Goal: Information Seeking & Learning: Learn about a topic

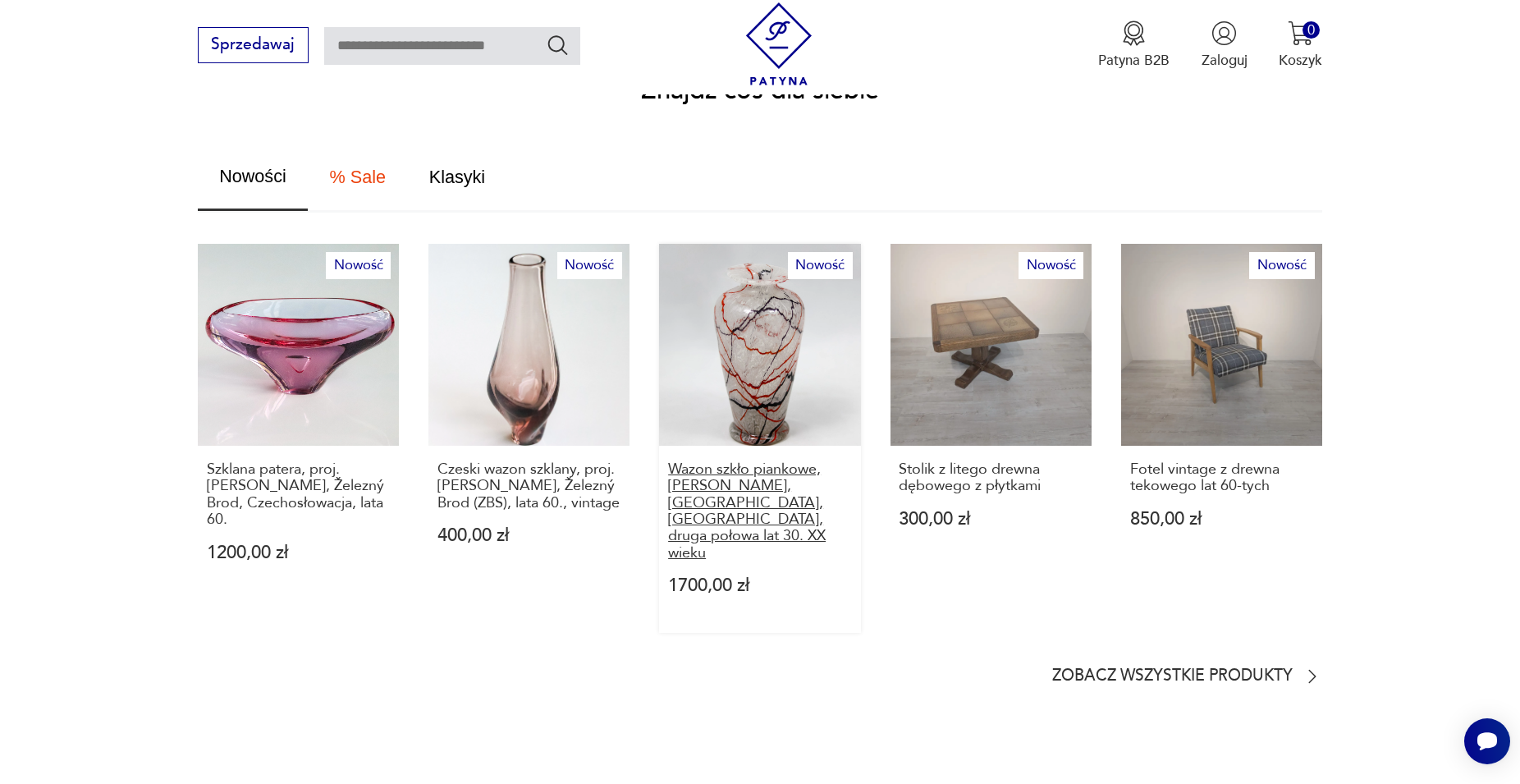
click at [754, 467] on p "Wazon szkło piankowe, [PERSON_NAME], [GEOGRAPHIC_DATA], [GEOGRAPHIC_DATA], drug…" at bounding box center [760, 511] width 184 height 100
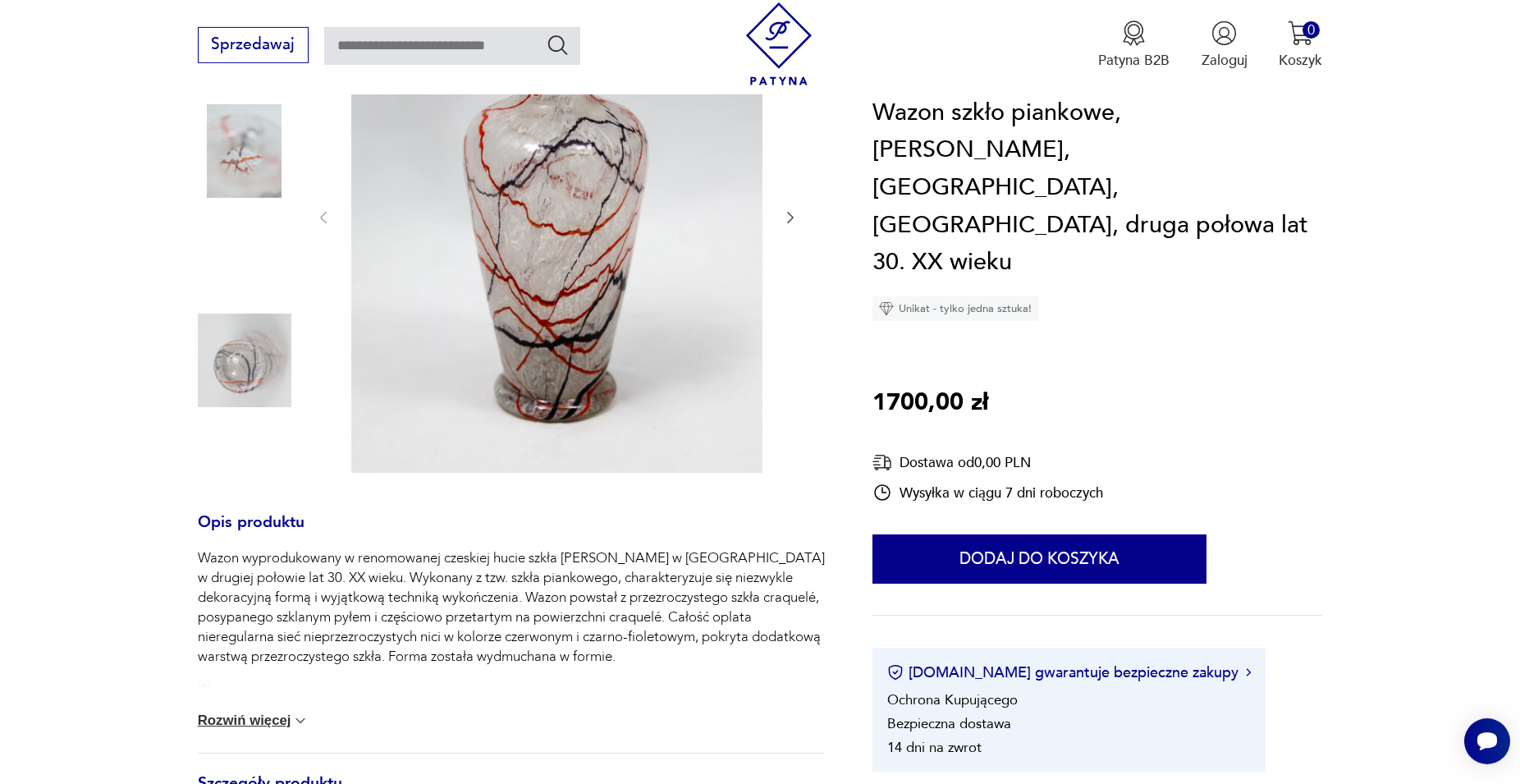
scroll to position [383, 0]
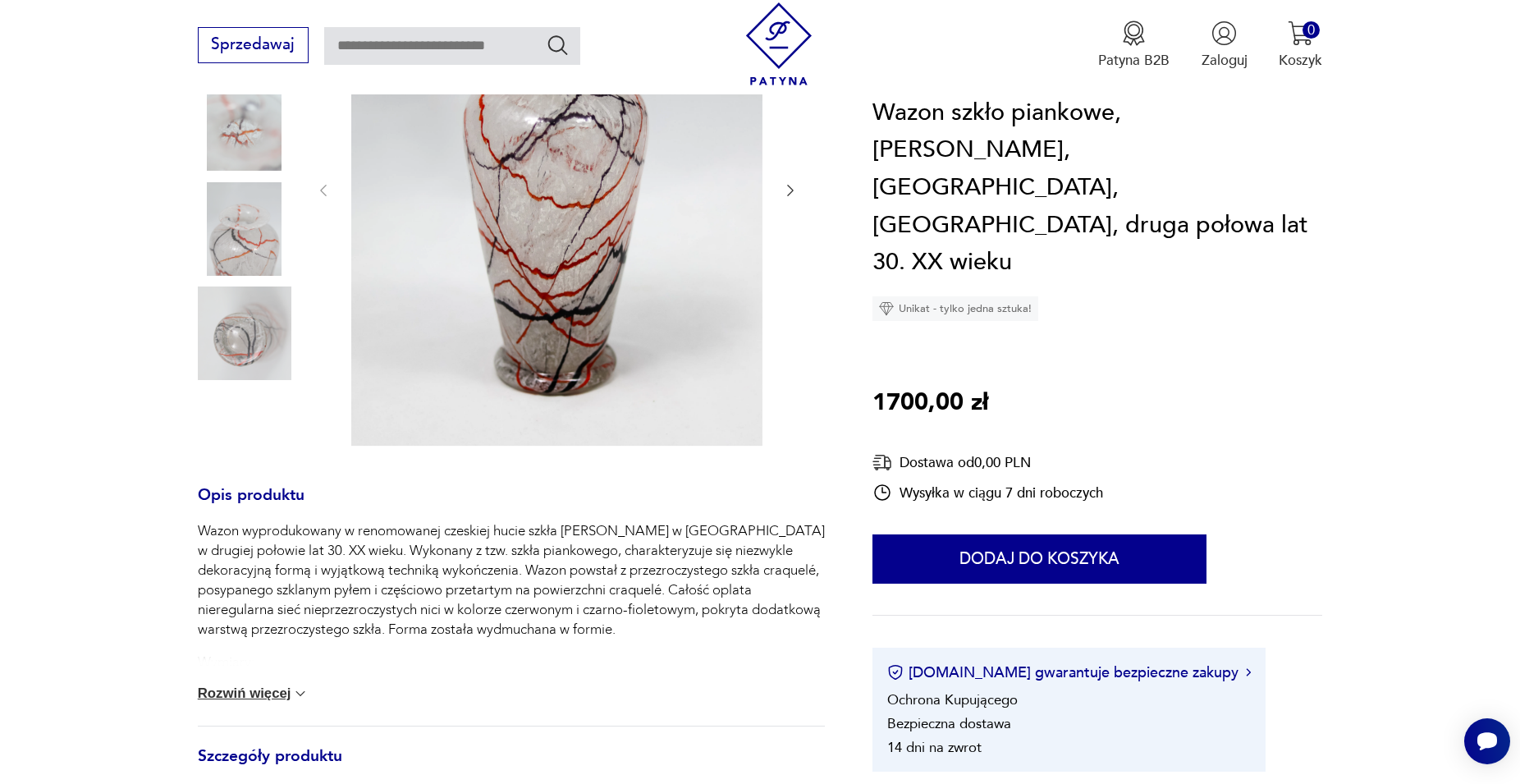
click at [279, 686] on button "Rozwiń więcej" at bounding box center [253, 693] width 111 height 16
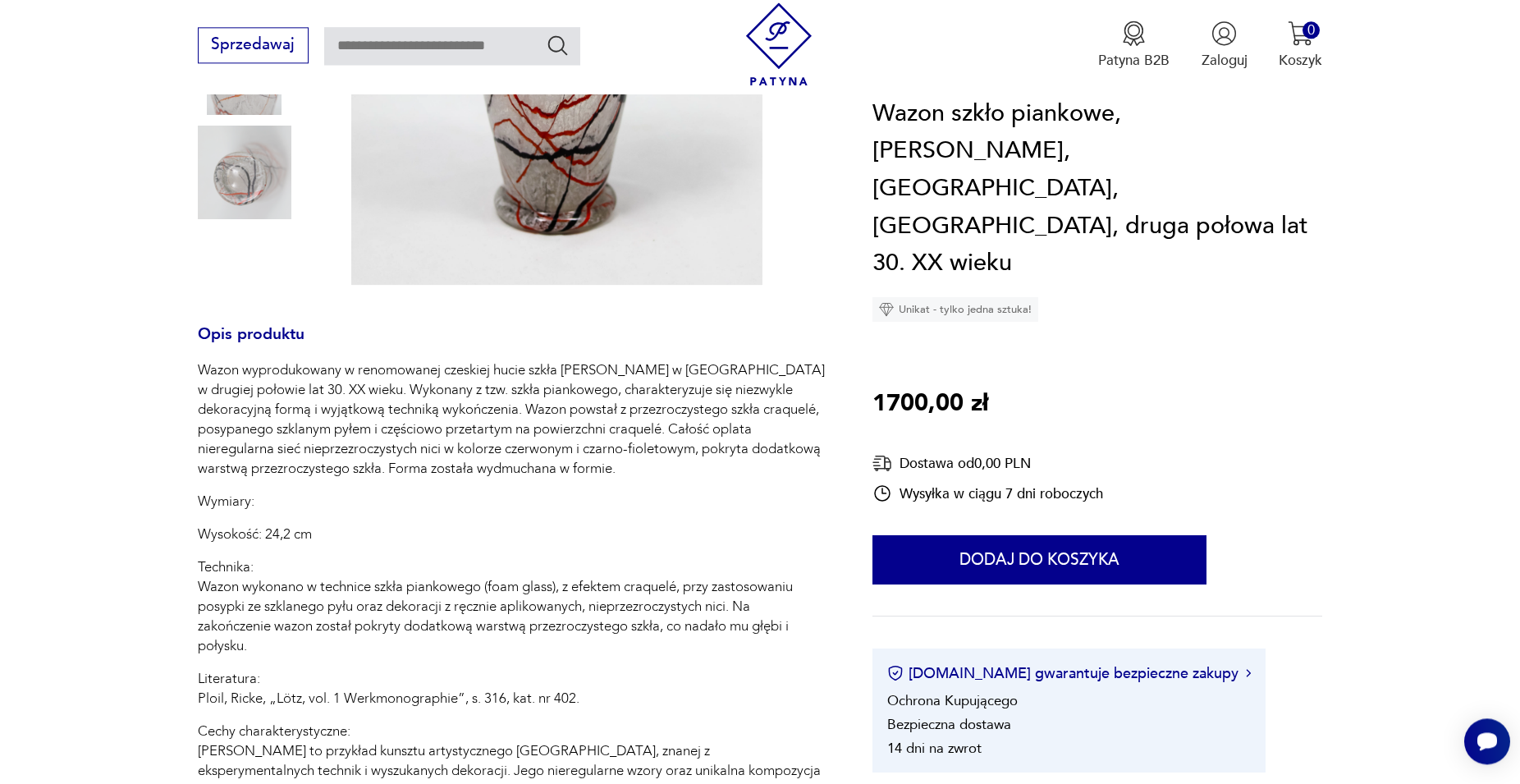
scroll to position [216, 0]
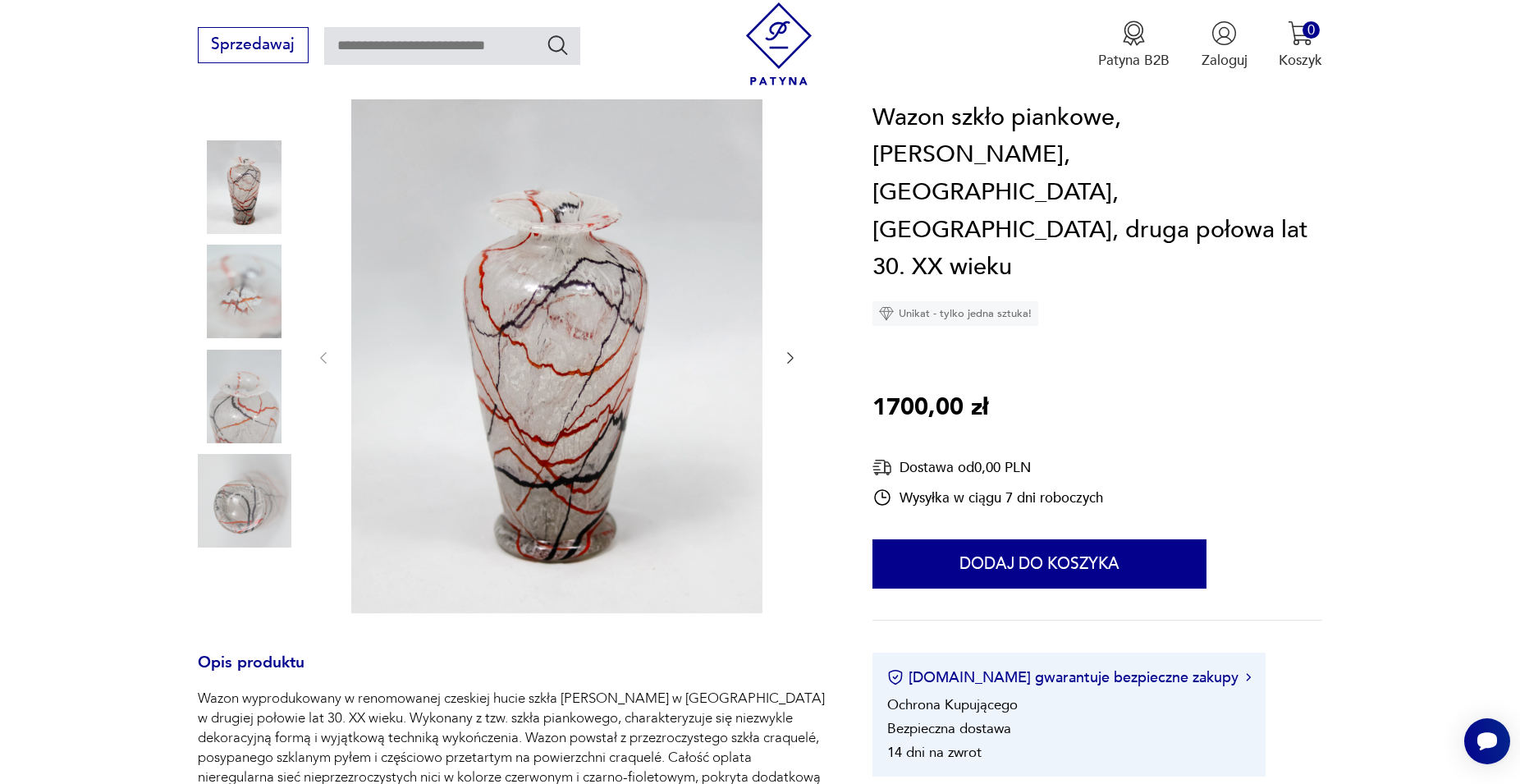
click at [256, 509] on img at bounding box center [244, 501] width 93 height 93
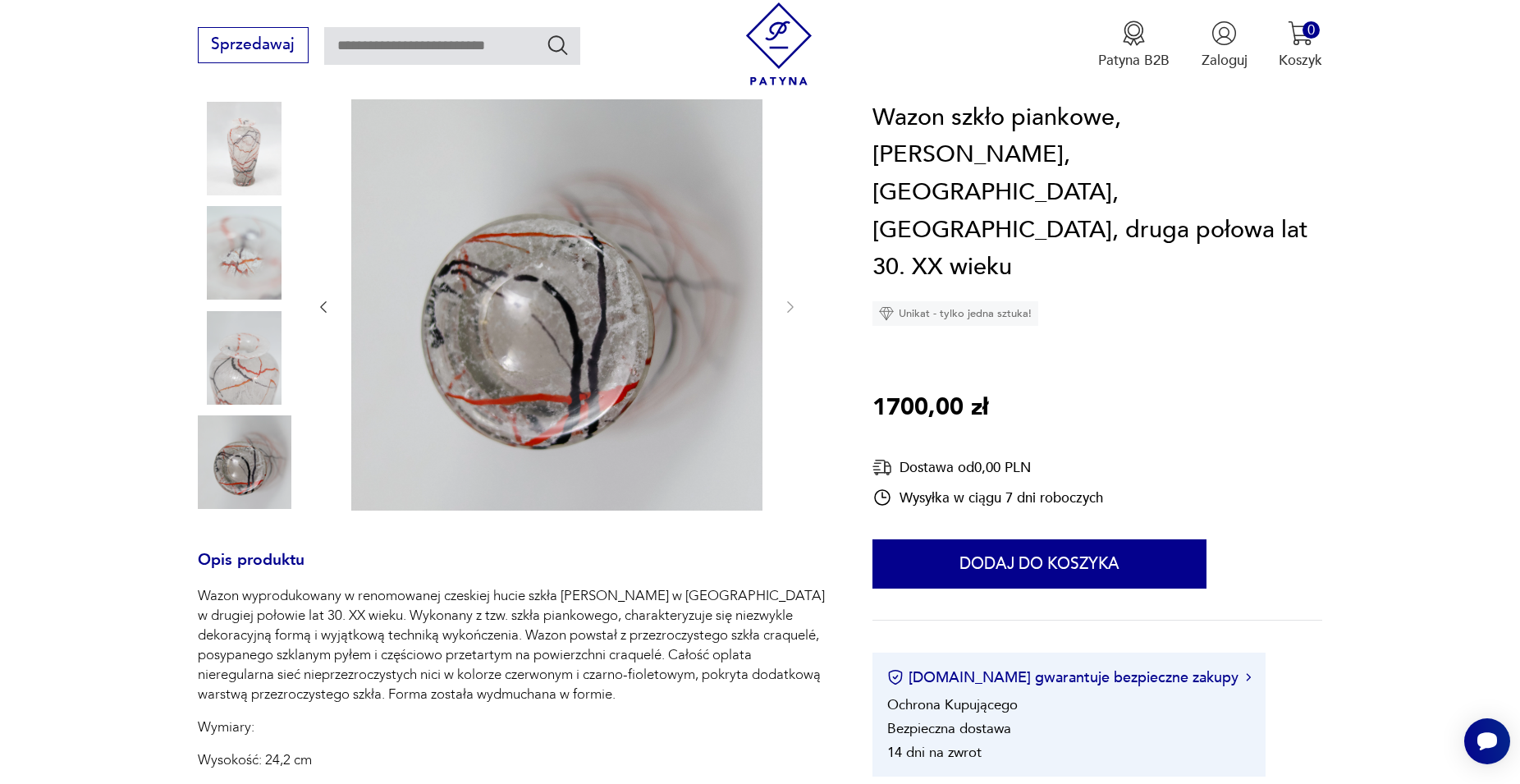
click at [231, 347] on img at bounding box center [244, 357] width 93 height 93
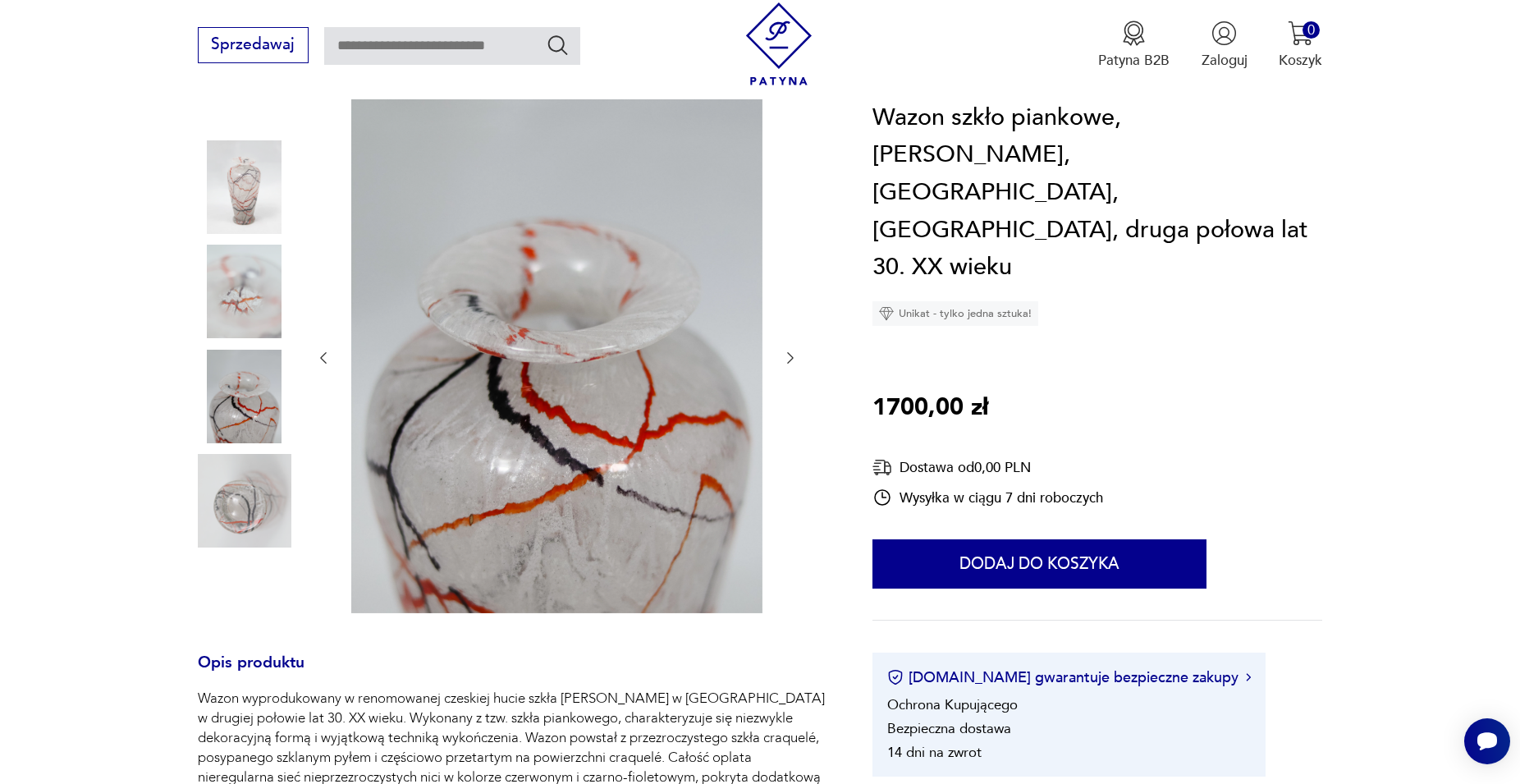
click at [240, 168] on img at bounding box center [244, 187] width 93 height 93
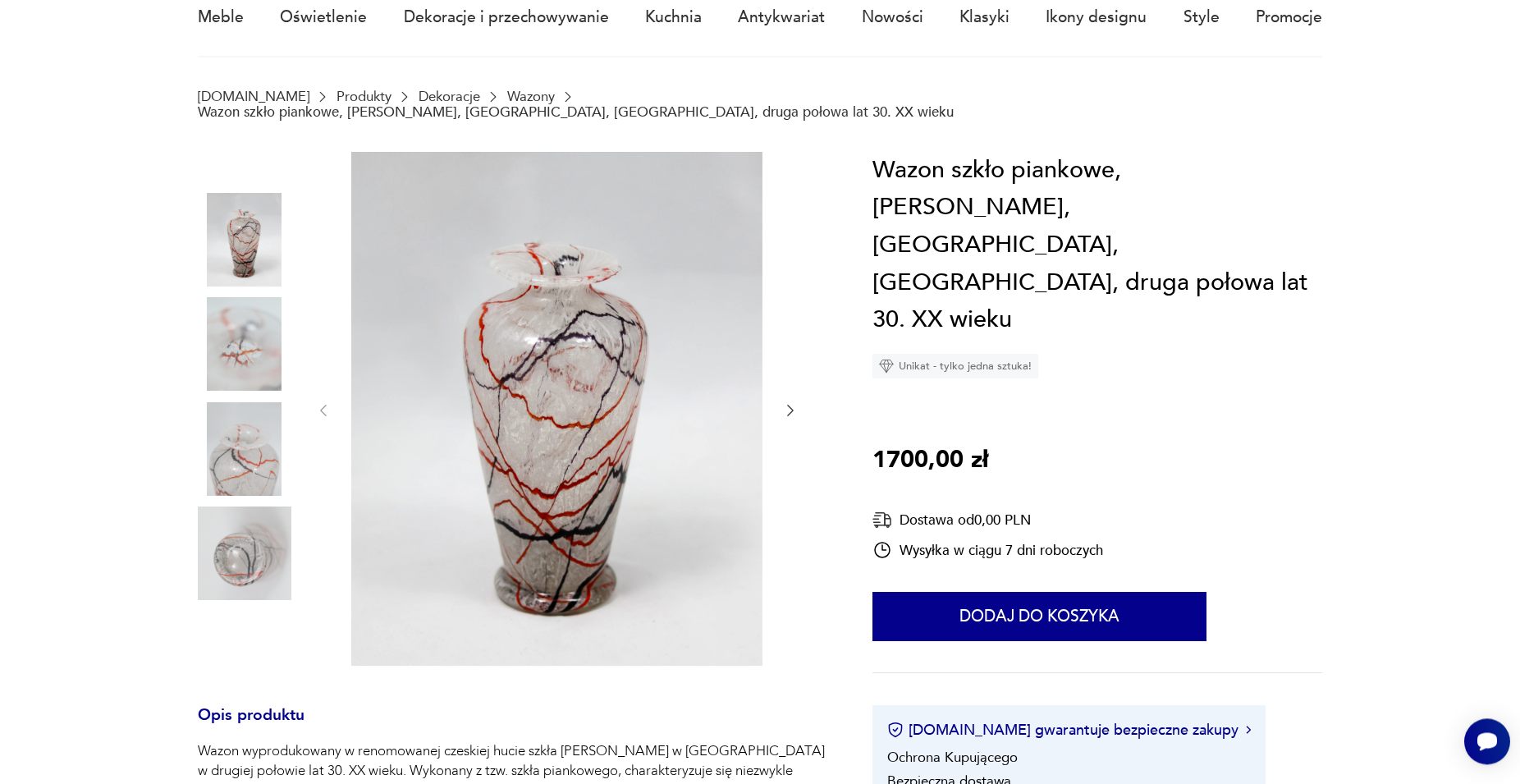
scroll to position [168, 0]
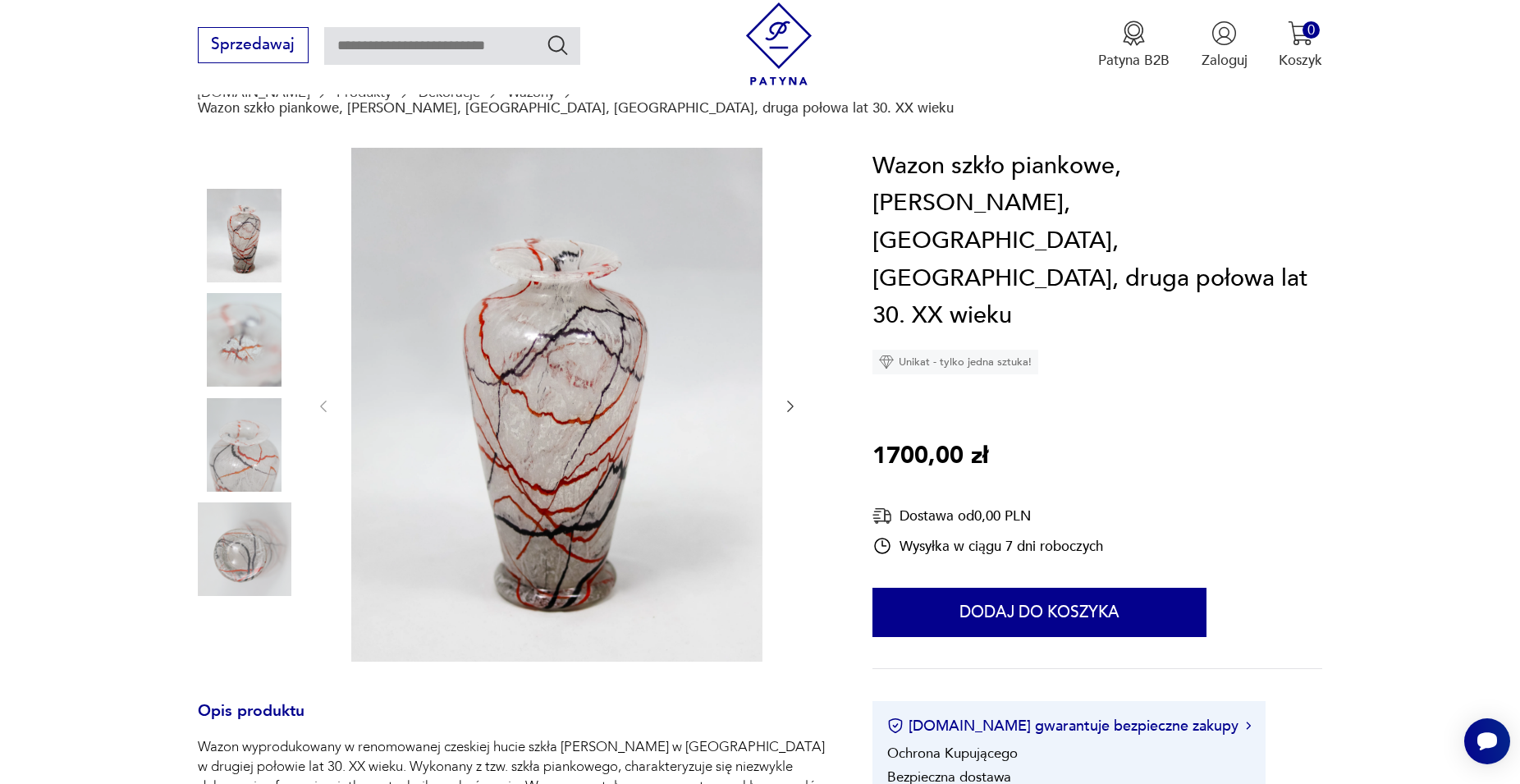
click at [582, 439] on img at bounding box center [557, 404] width 411 height 514
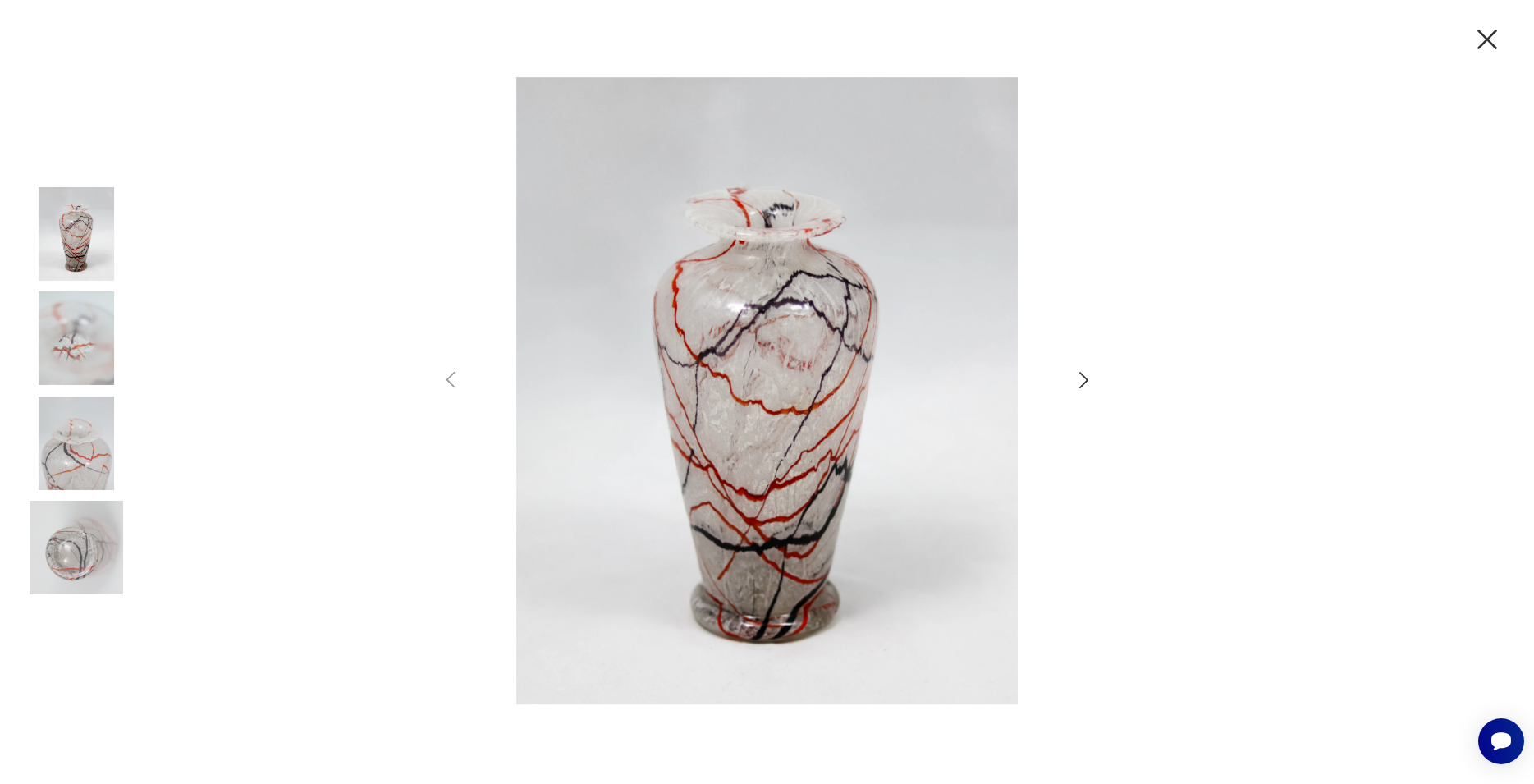
click at [1486, 38] on icon "button" at bounding box center [1487, 39] width 20 height 20
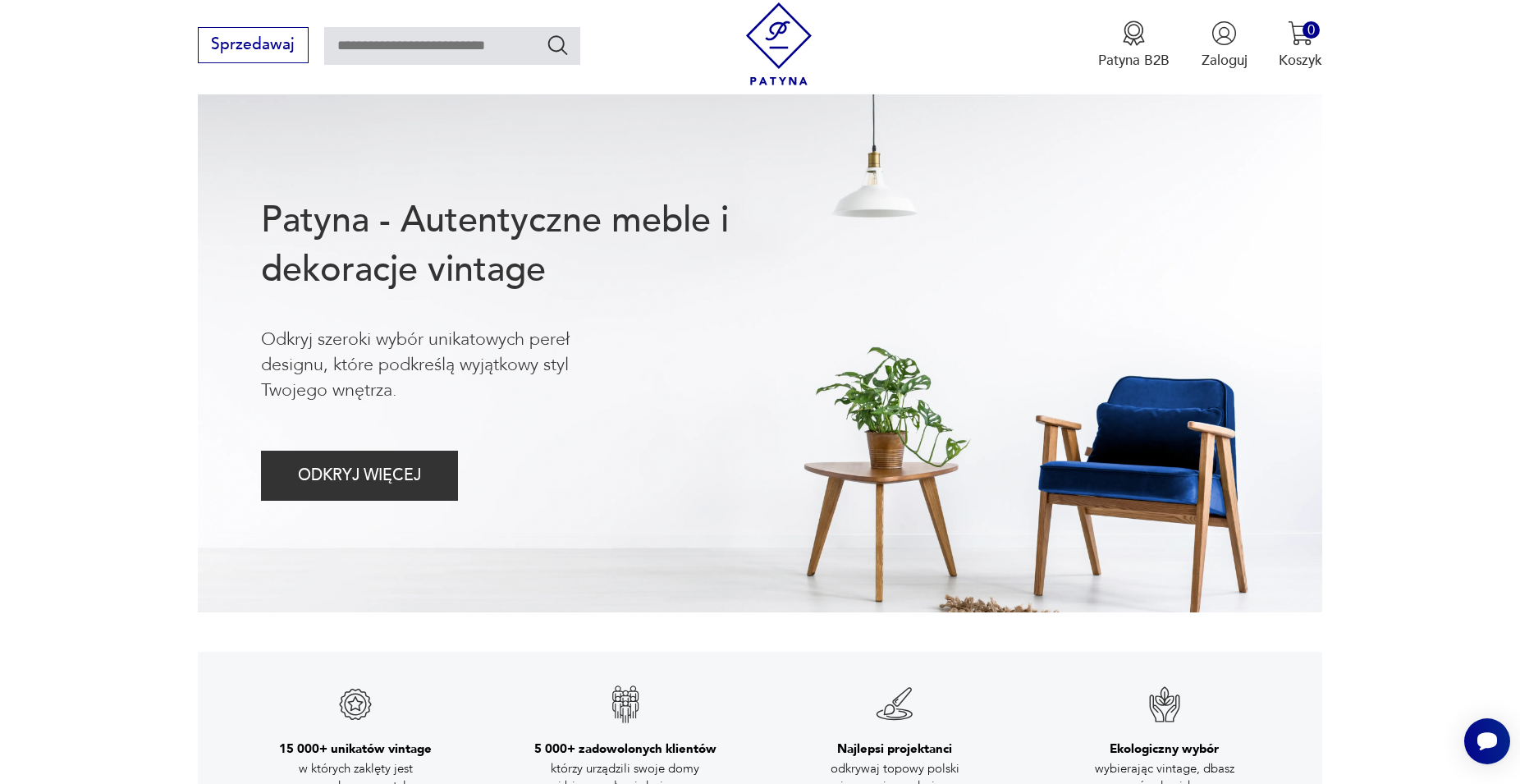
scroll to position [899, 0]
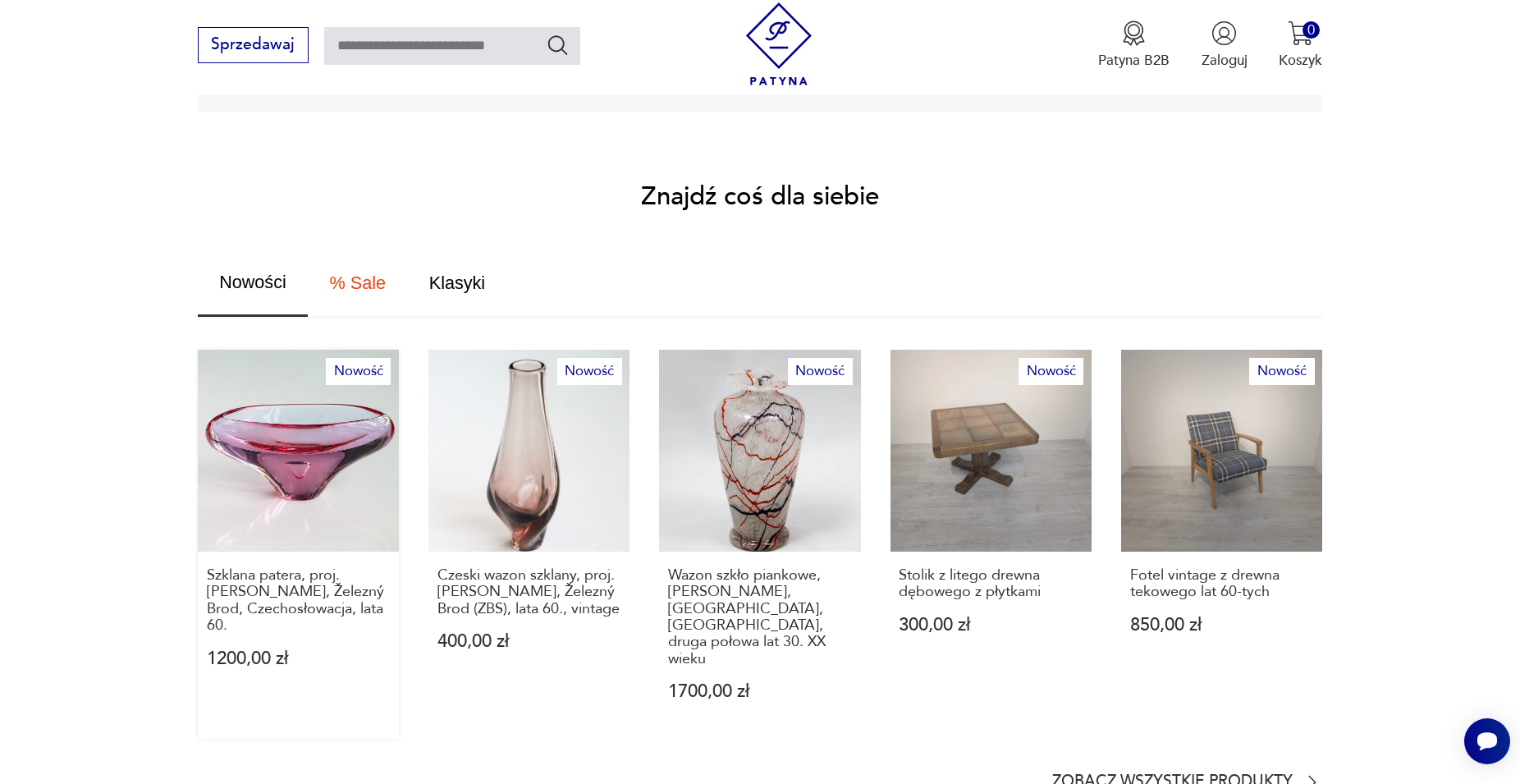
click at [288, 493] on link "Nowość Szklana patera, proj. [PERSON_NAME], Železný Brod, Czechosłowacja, lata …" at bounding box center [298, 544] width 201 height 389
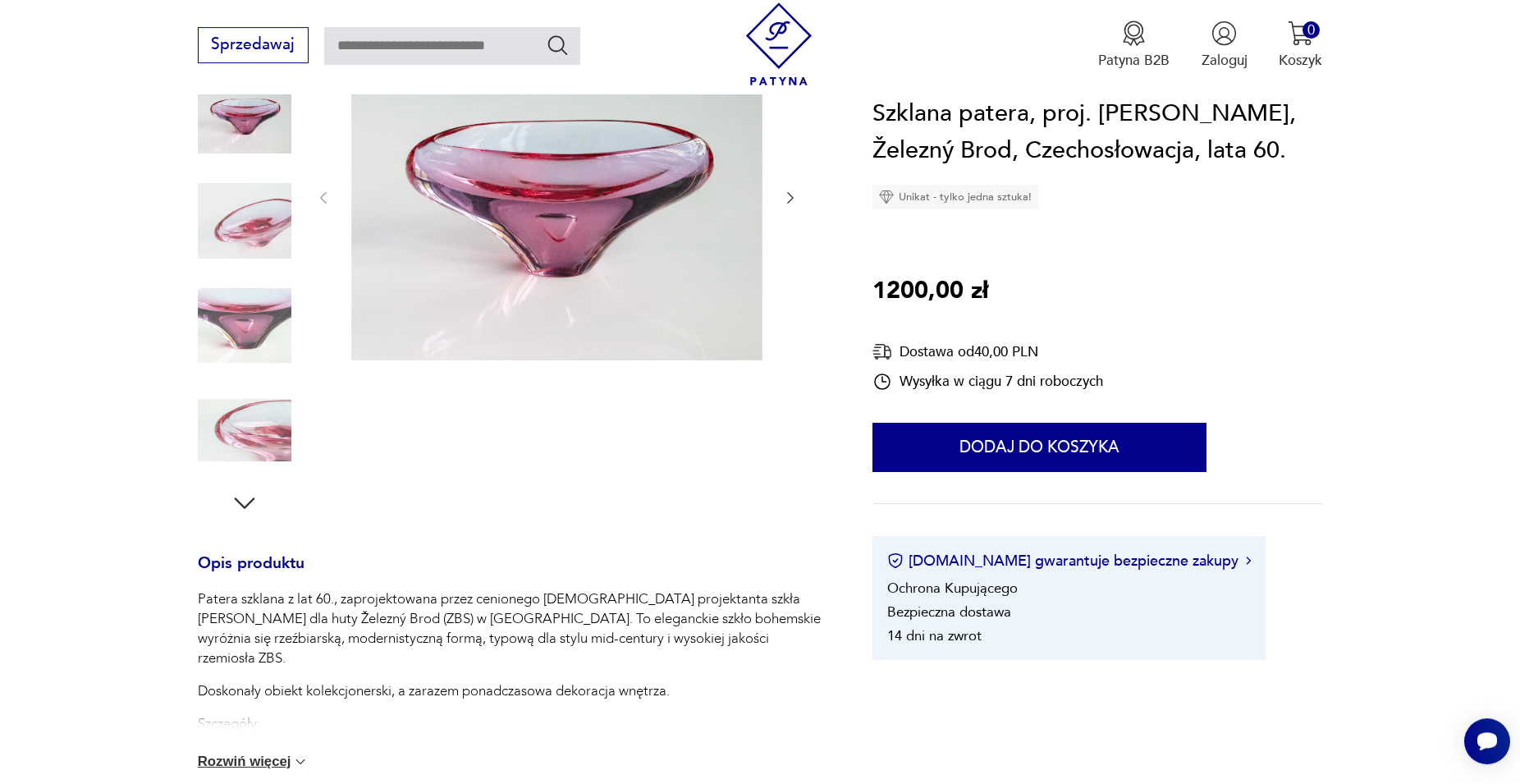
scroll to position [300, 0]
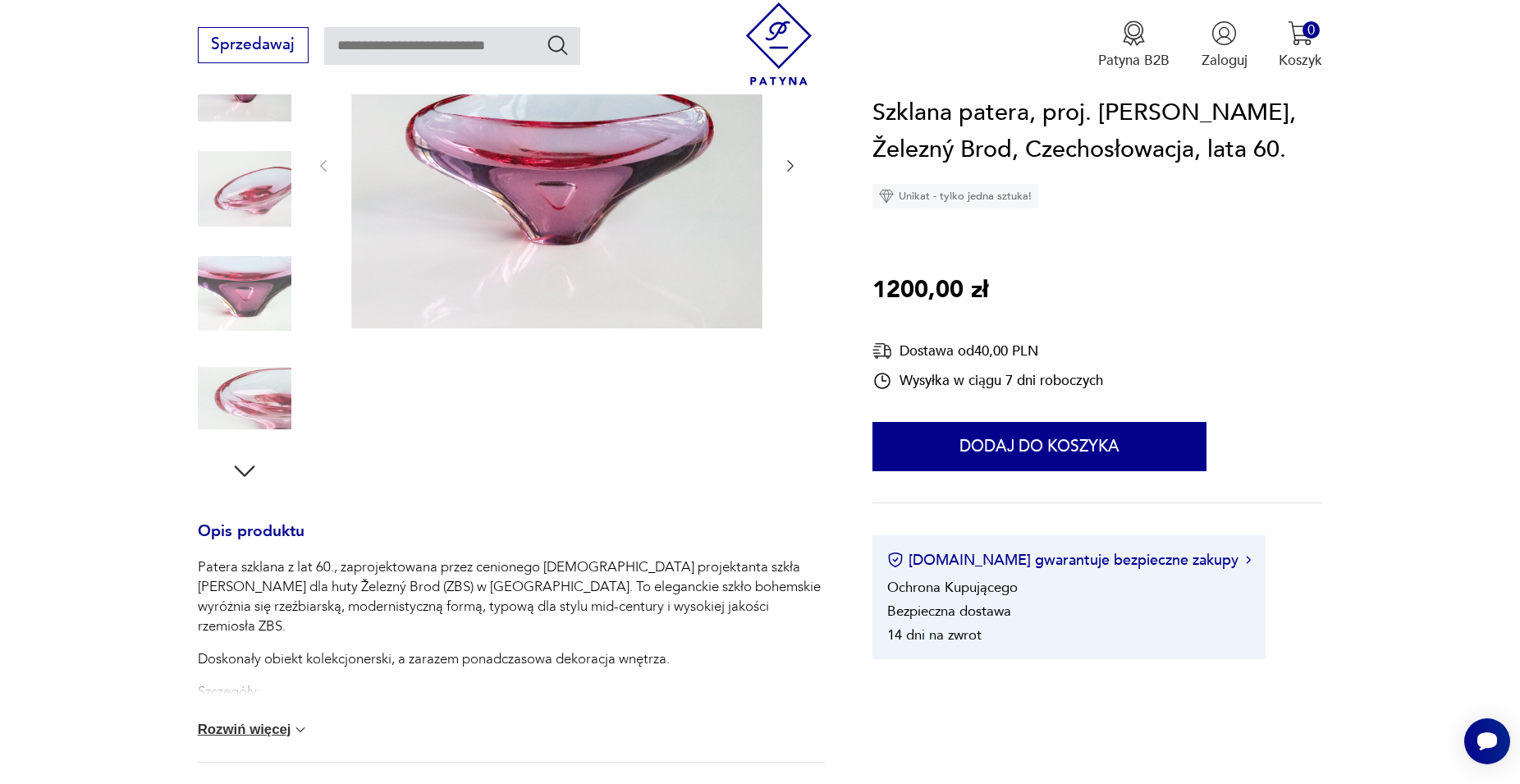
click at [241, 303] on img at bounding box center [244, 294] width 93 height 93
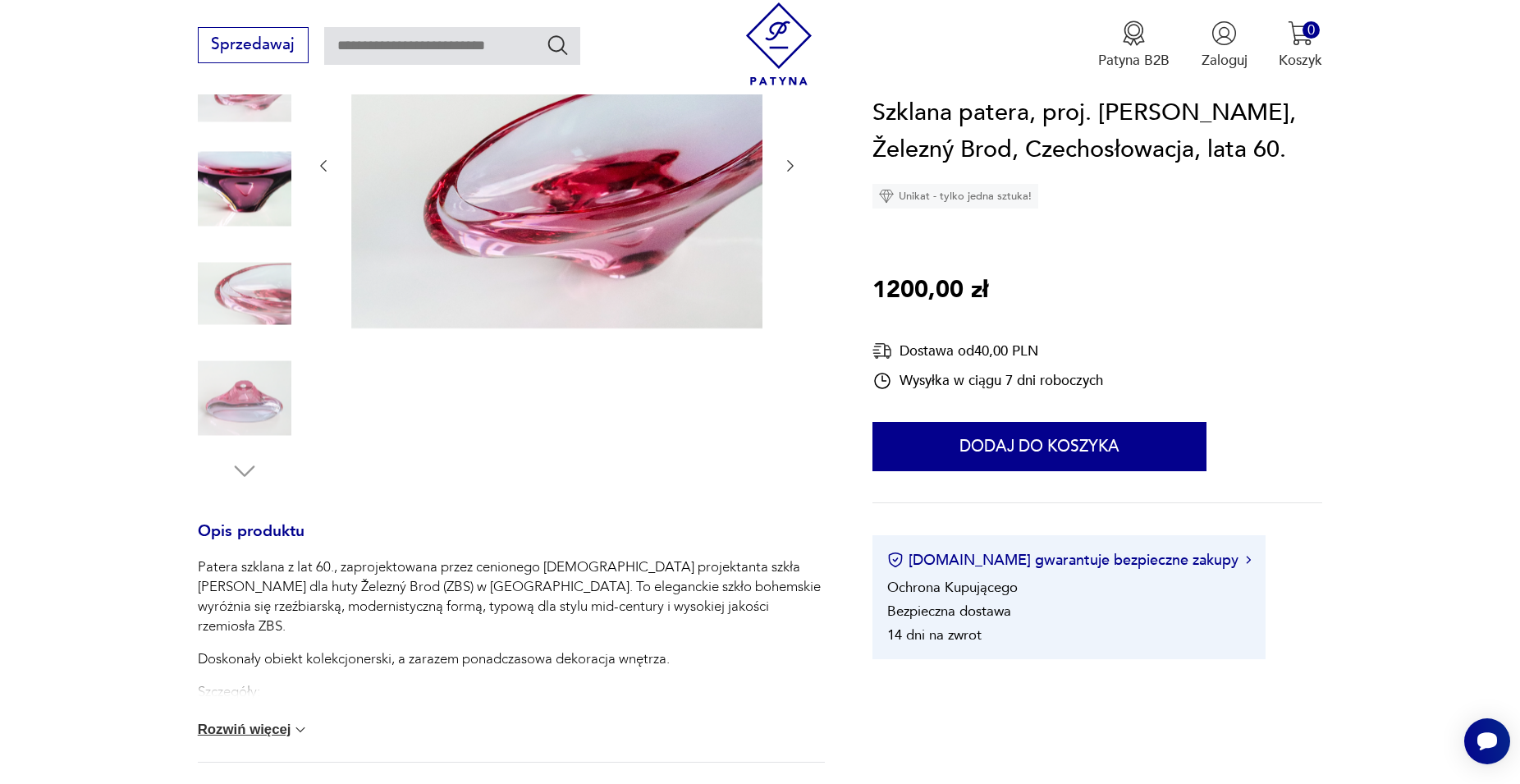
click at [231, 193] on img at bounding box center [244, 188] width 93 height 93
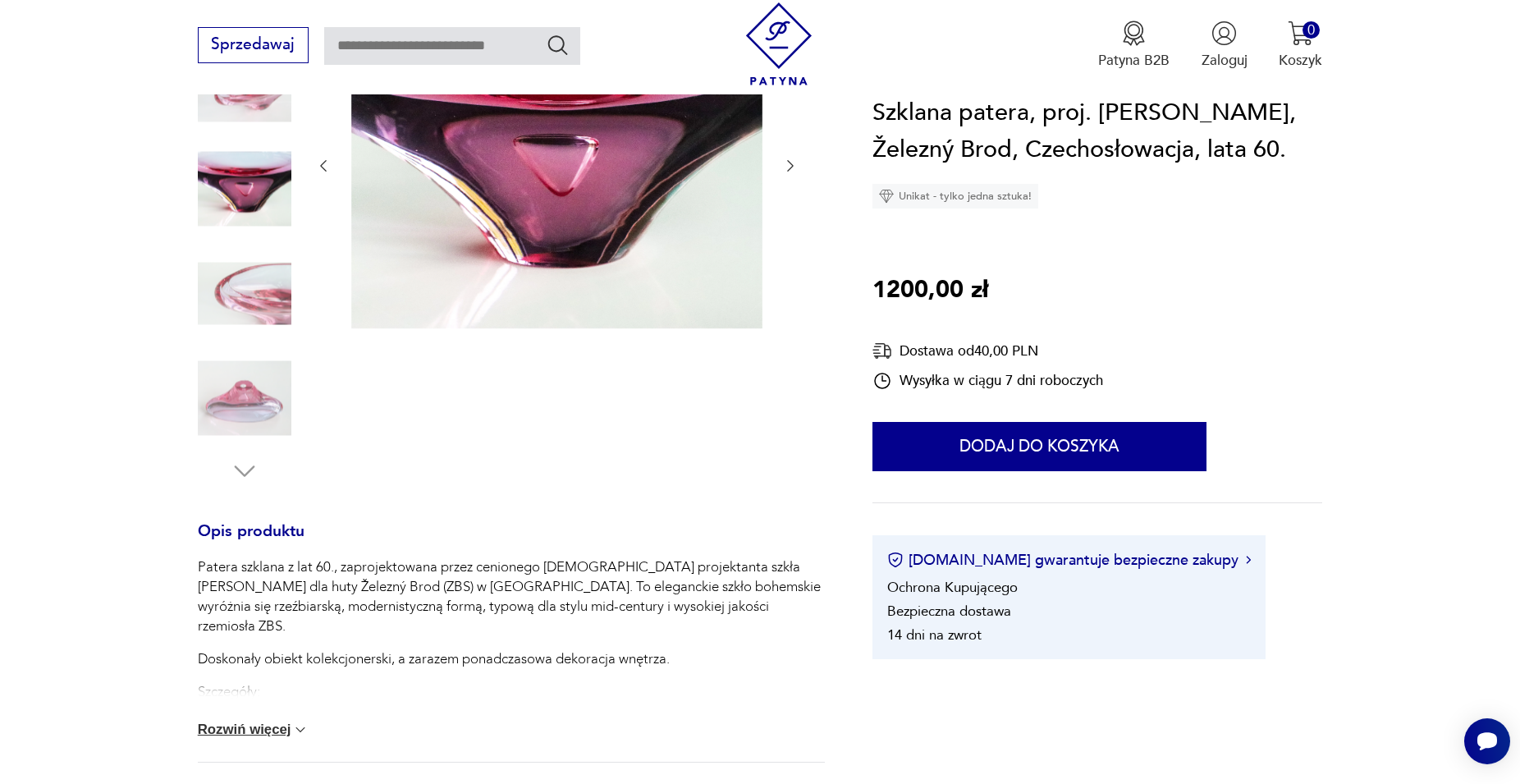
click at [244, 405] on img at bounding box center [244, 398] width 93 height 93
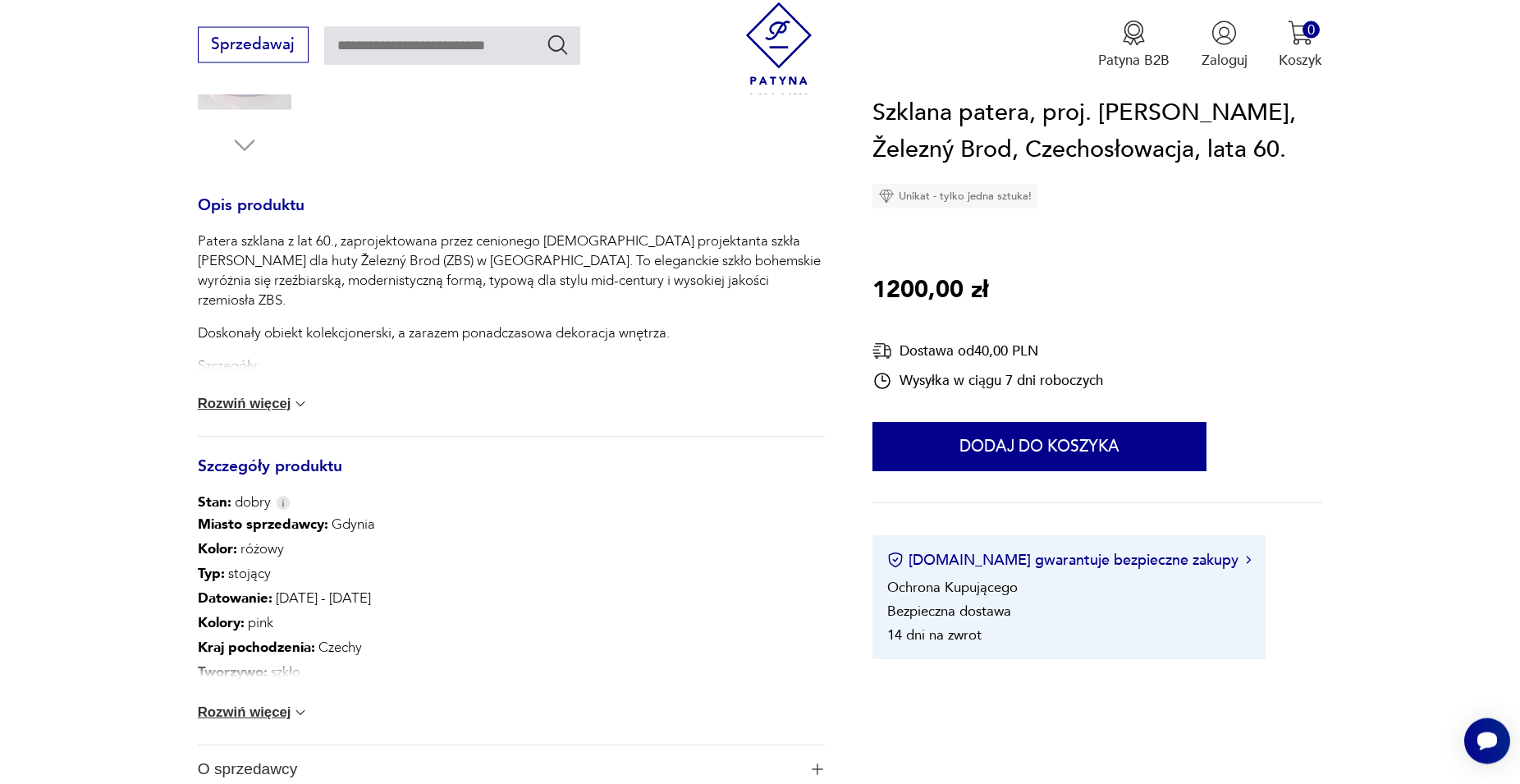
scroll to position [718, 0]
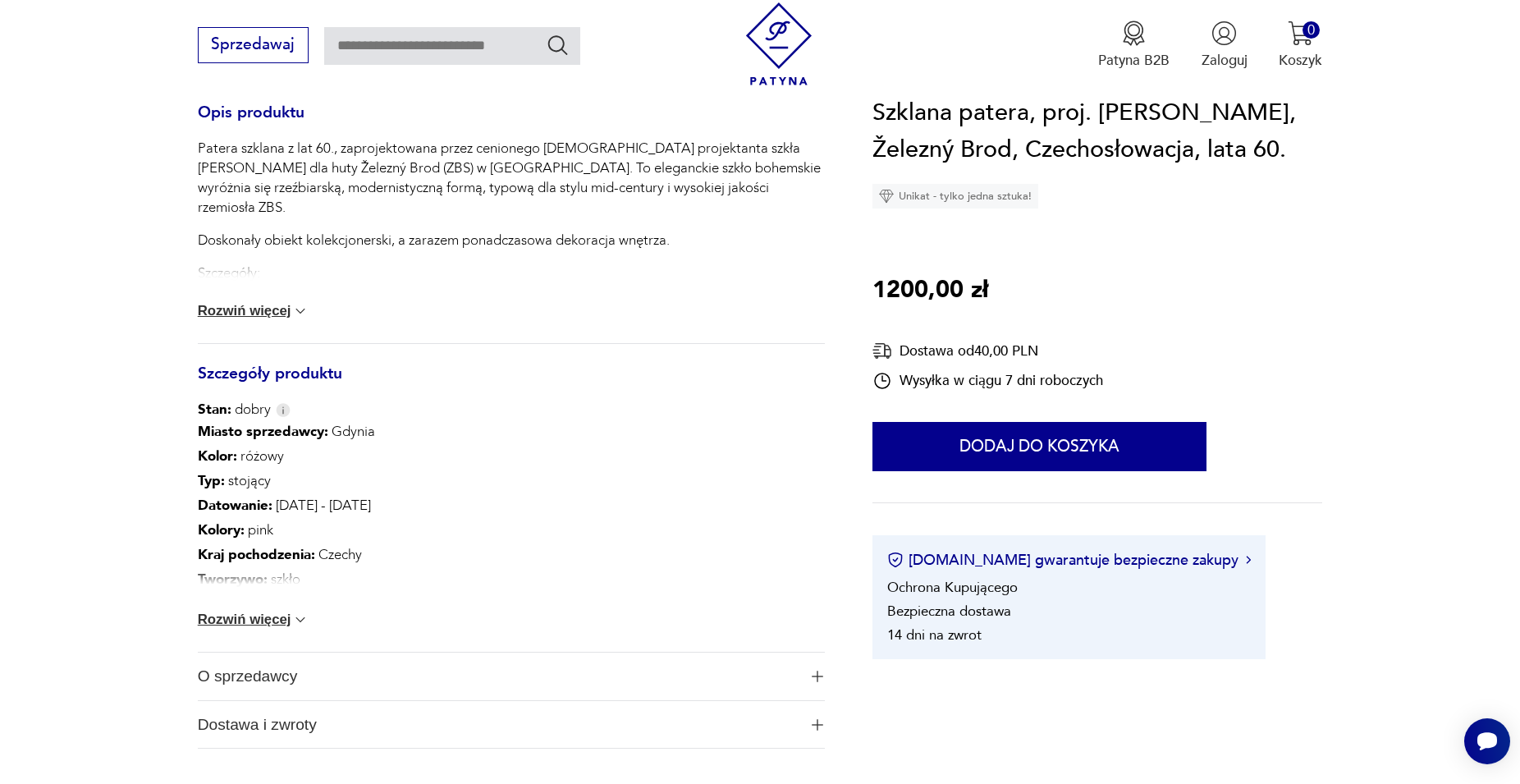
click at [273, 621] on button "Rozwiń więcej" at bounding box center [253, 619] width 111 height 16
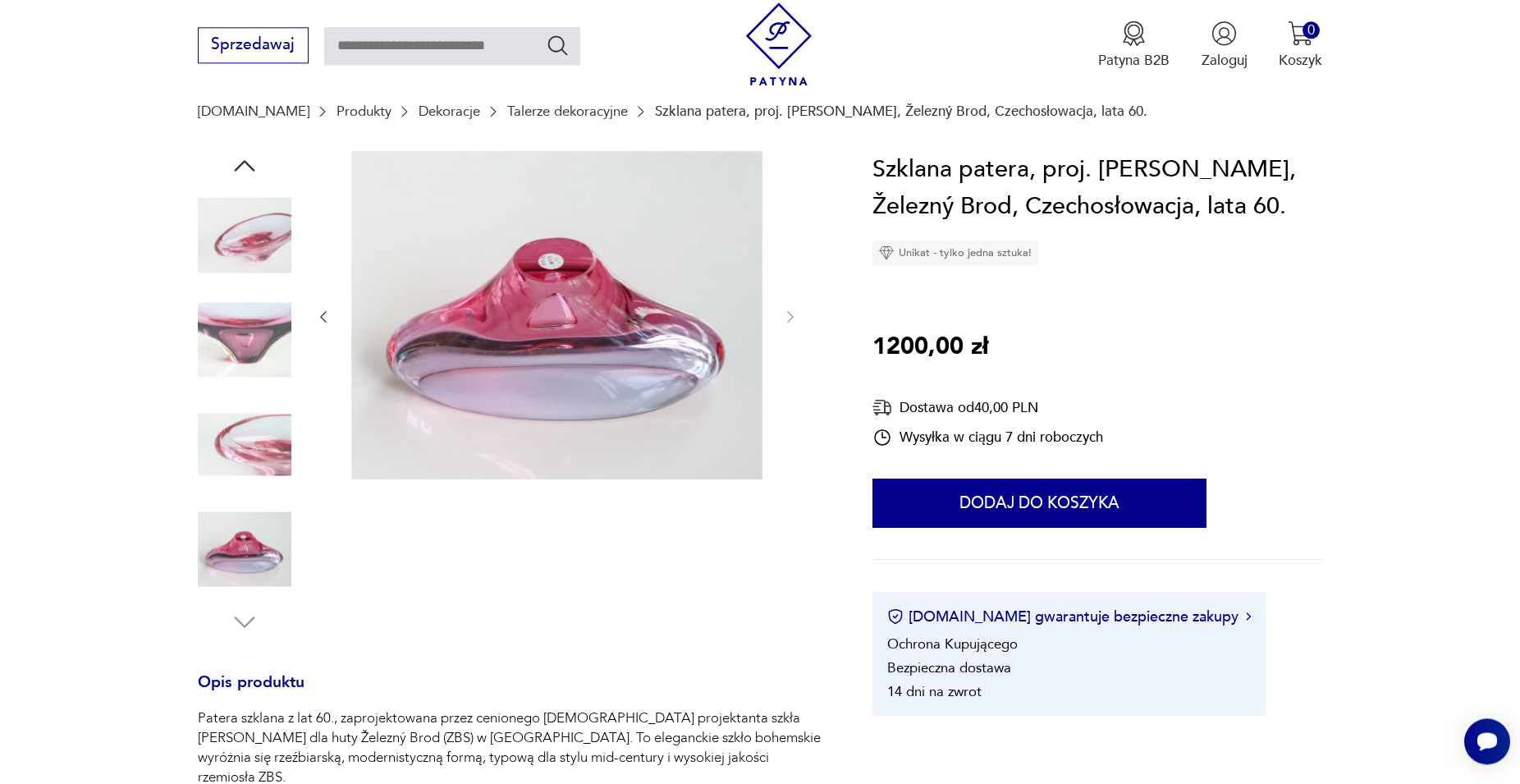
scroll to position [0, 0]
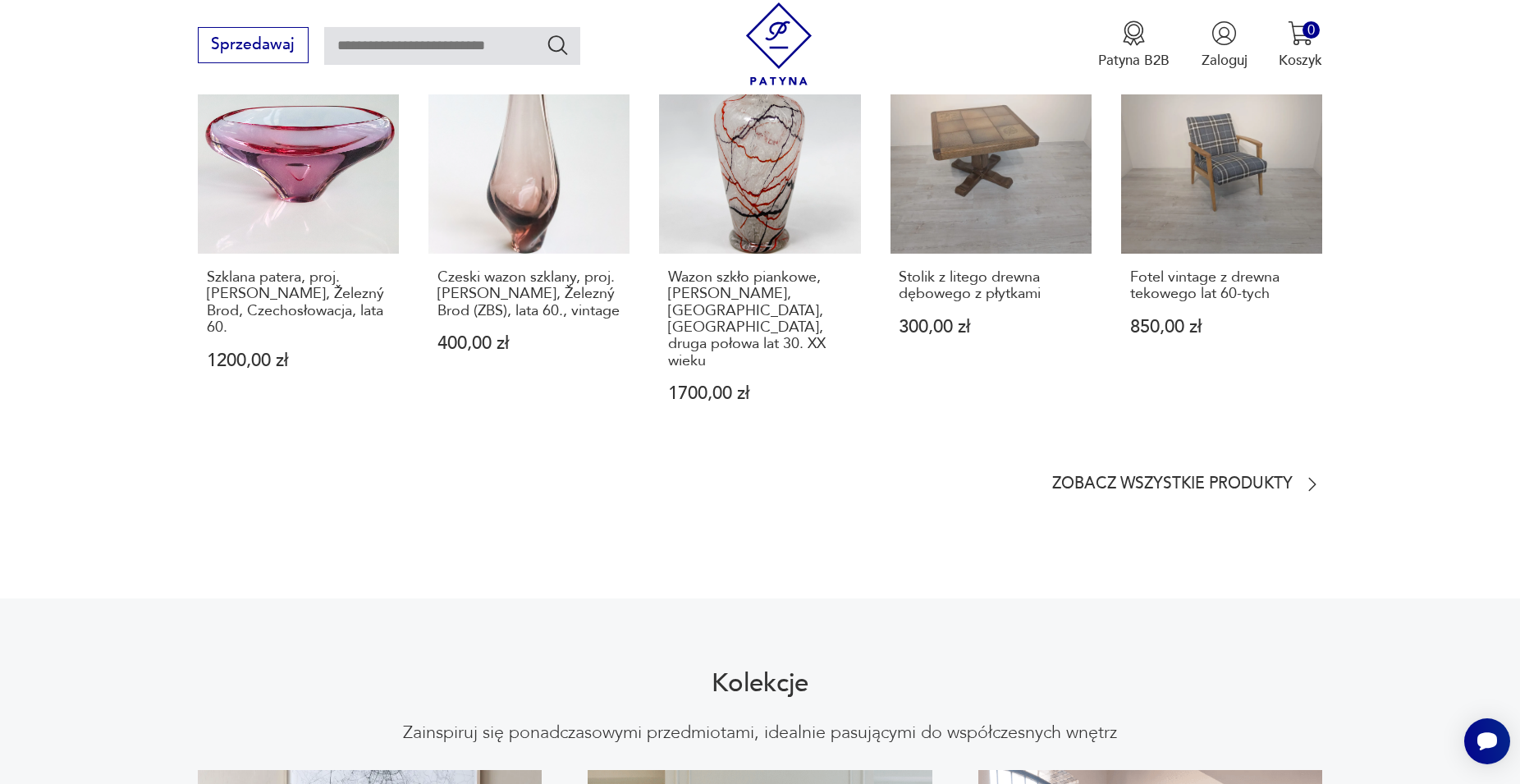
scroll to position [1233, 0]
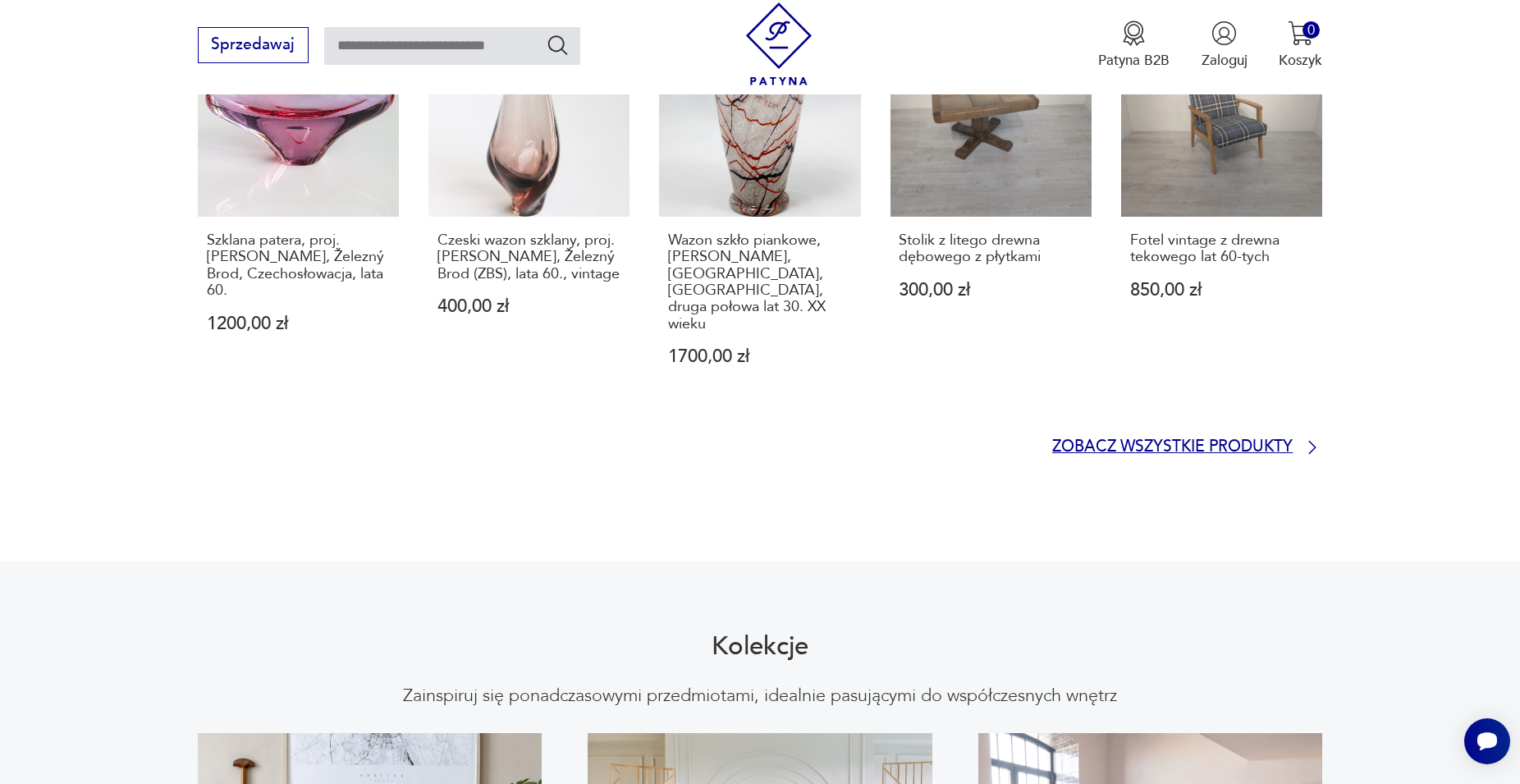
click at [1144, 440] on p "Zobacz wszystkie produkty" at bounding box center [1172, 446] width 240 height 13
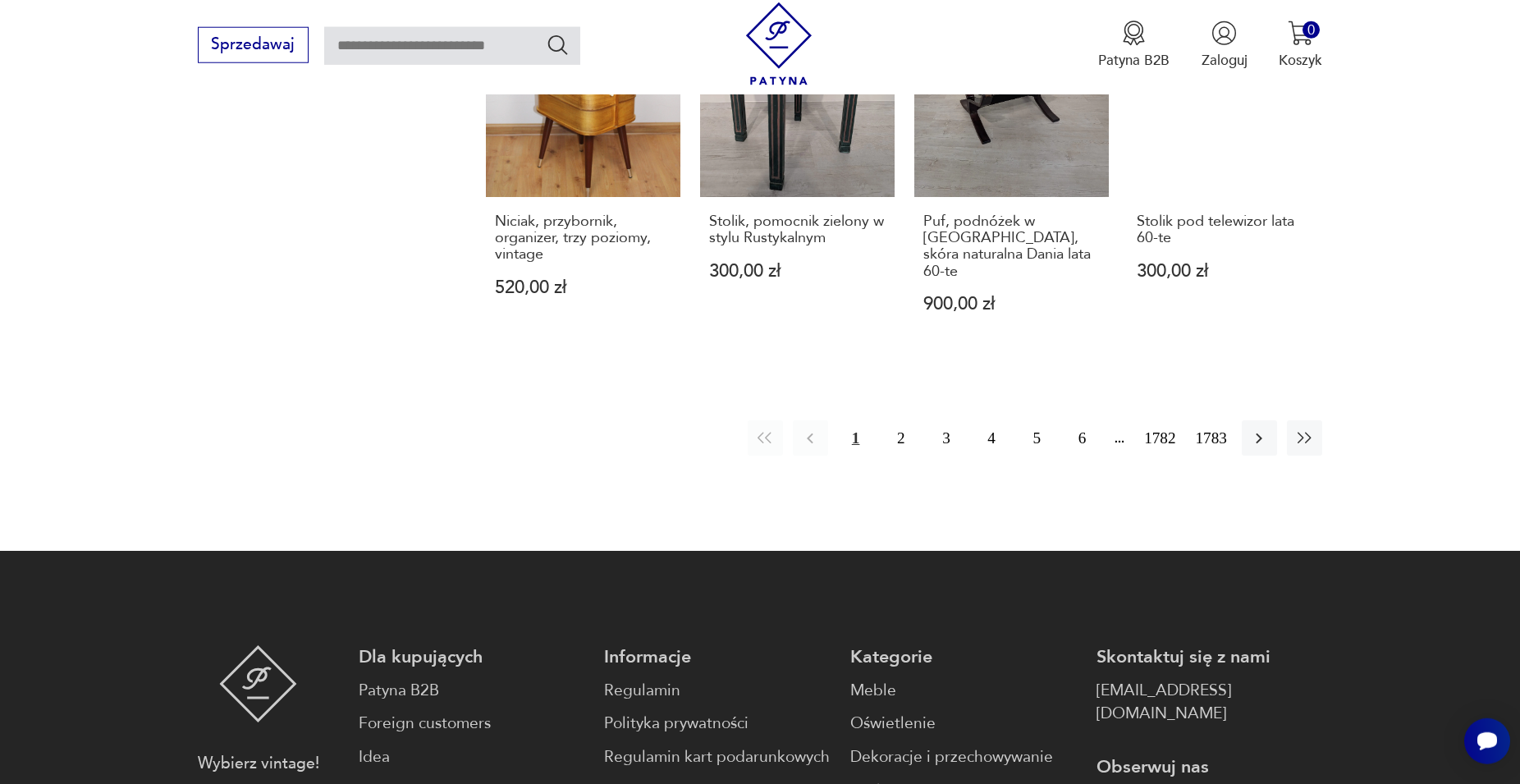
scroll to position [1786, 0]
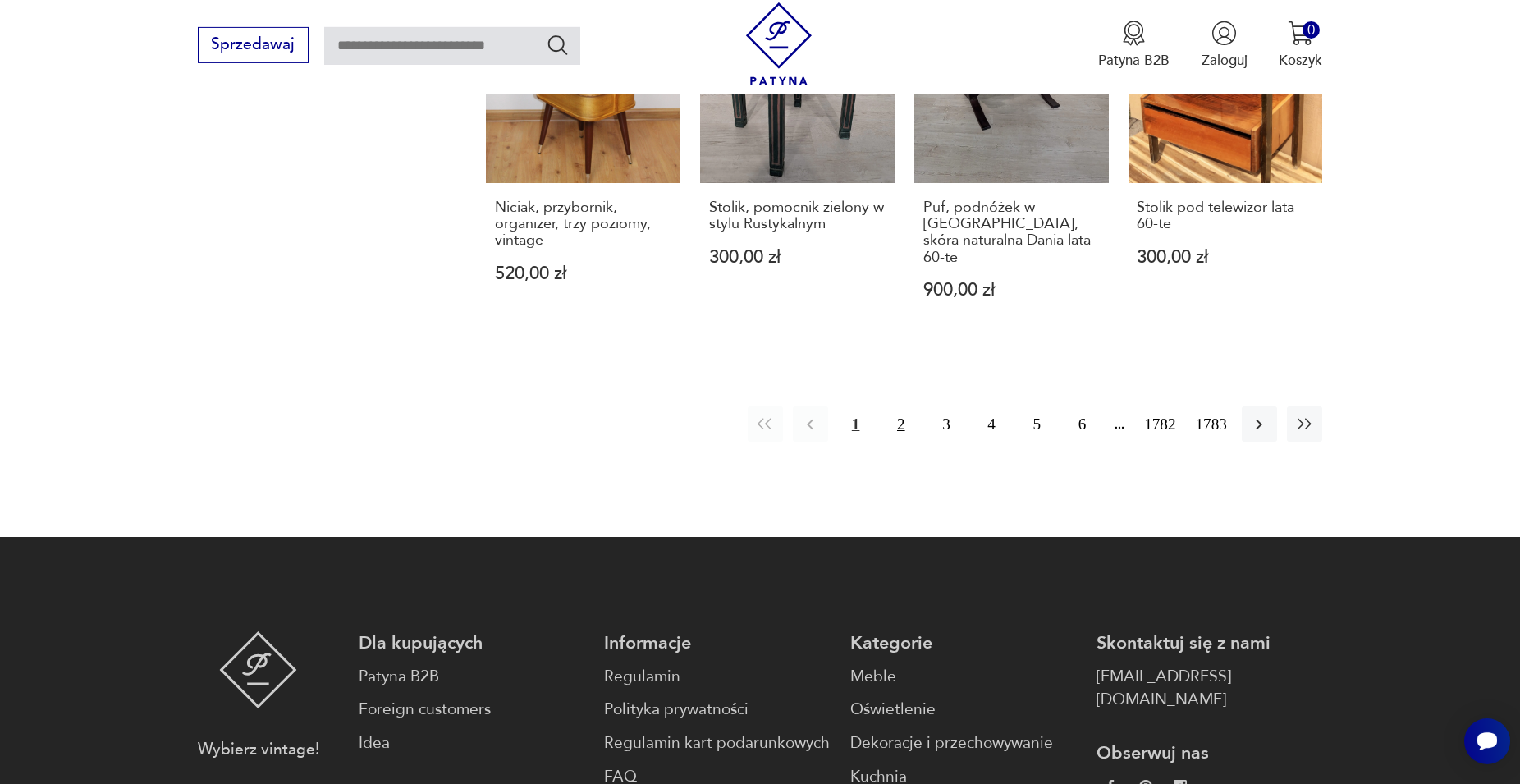
click at [902, 406] on button "2" at bounding box center [901, 423] width 35 height 35
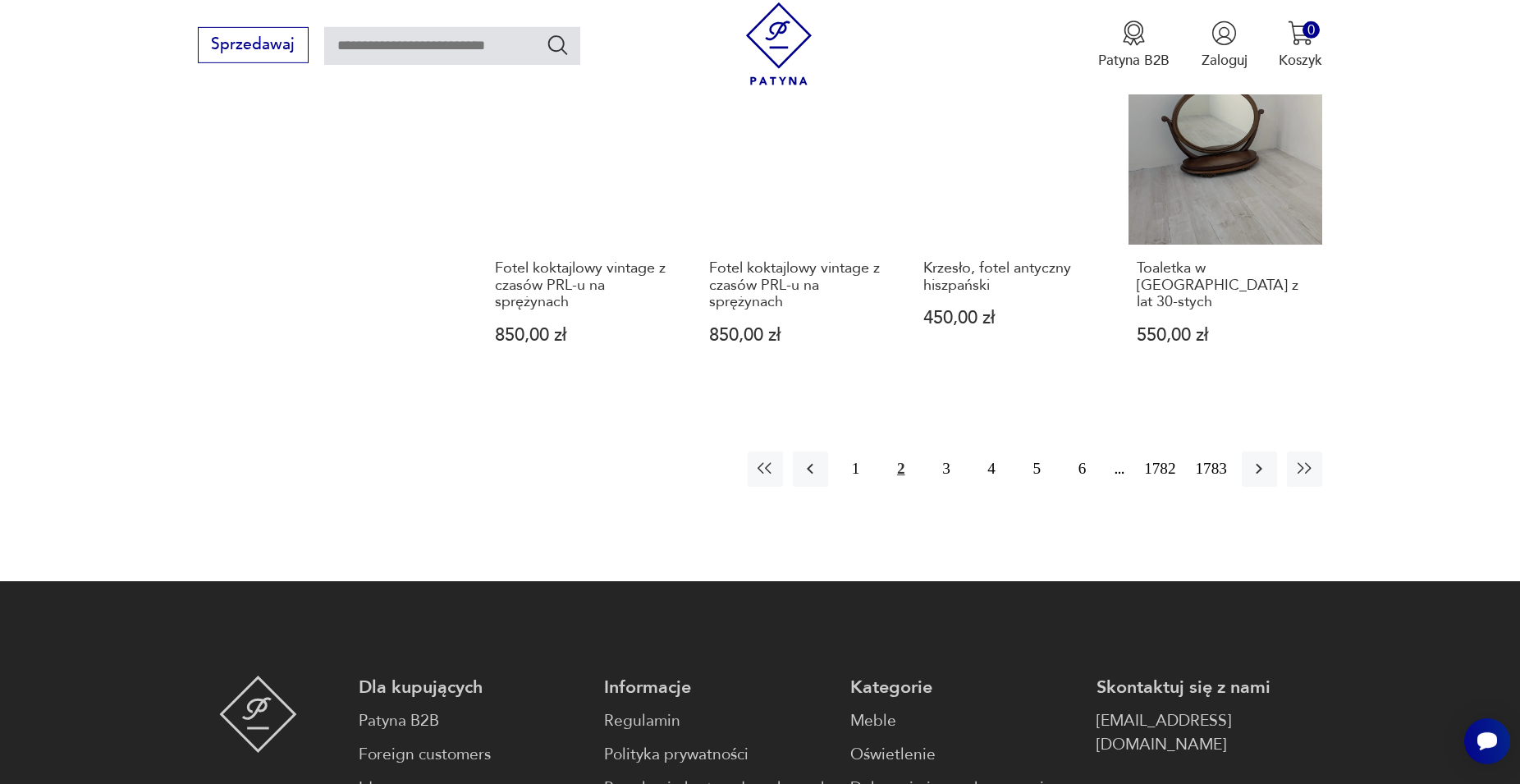
scroll to position [1702, 0]
